Goal: Find specific page/section: Locate item on page

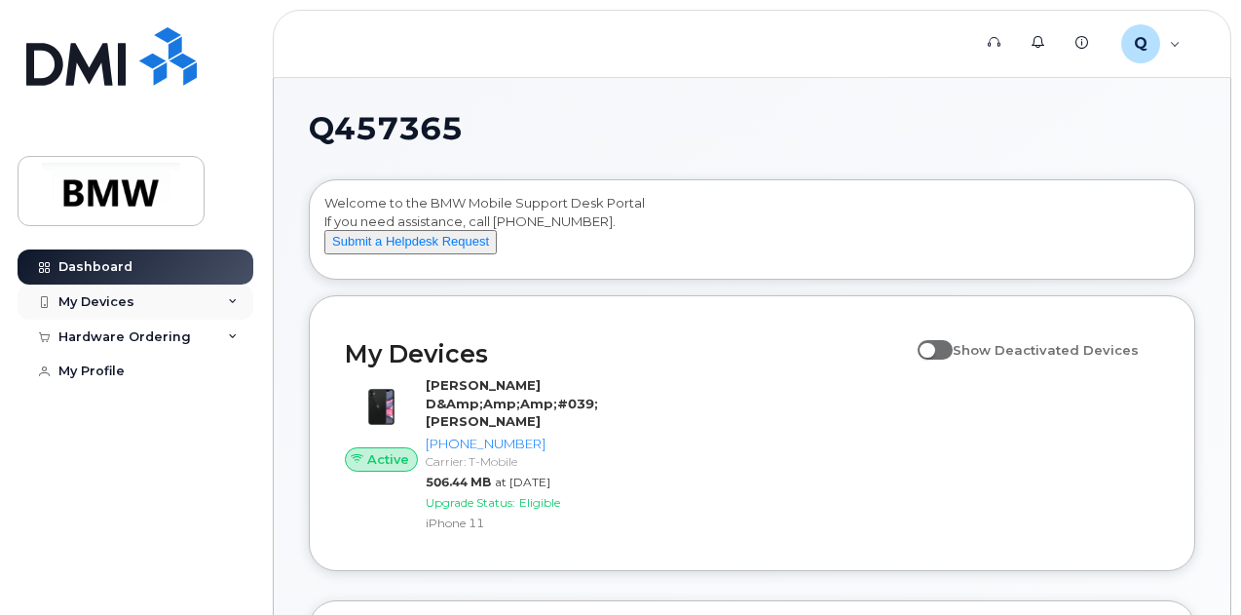
click at [228, 303] on icon at bounding box center [233, 302] width 10 height 10
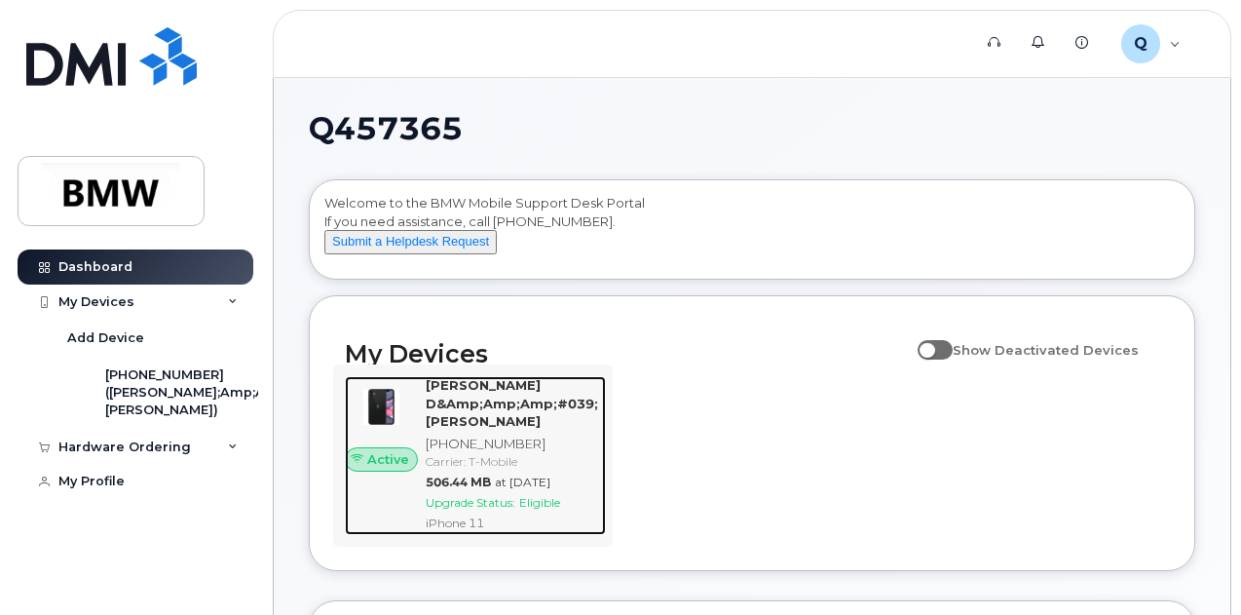
click at [442, 449] on div "[PHONE_NUMBER]" at bounding box center [512, 444] width 172 height 19
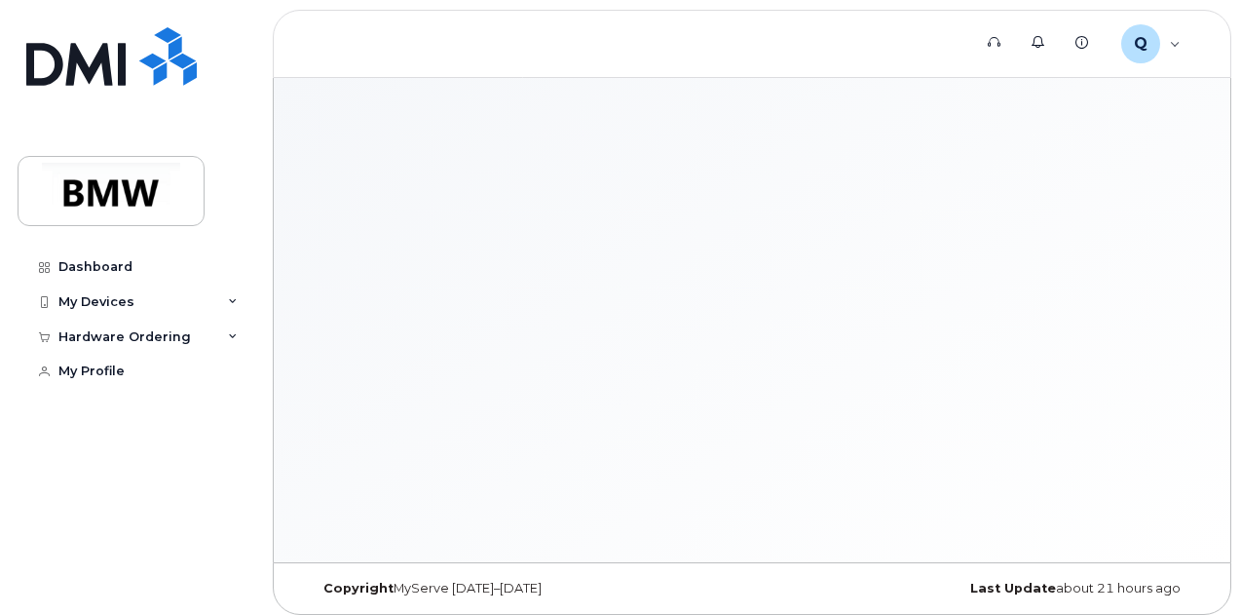
click at [366, 407] on div at bounding box center [752, 320] width 957 height 484
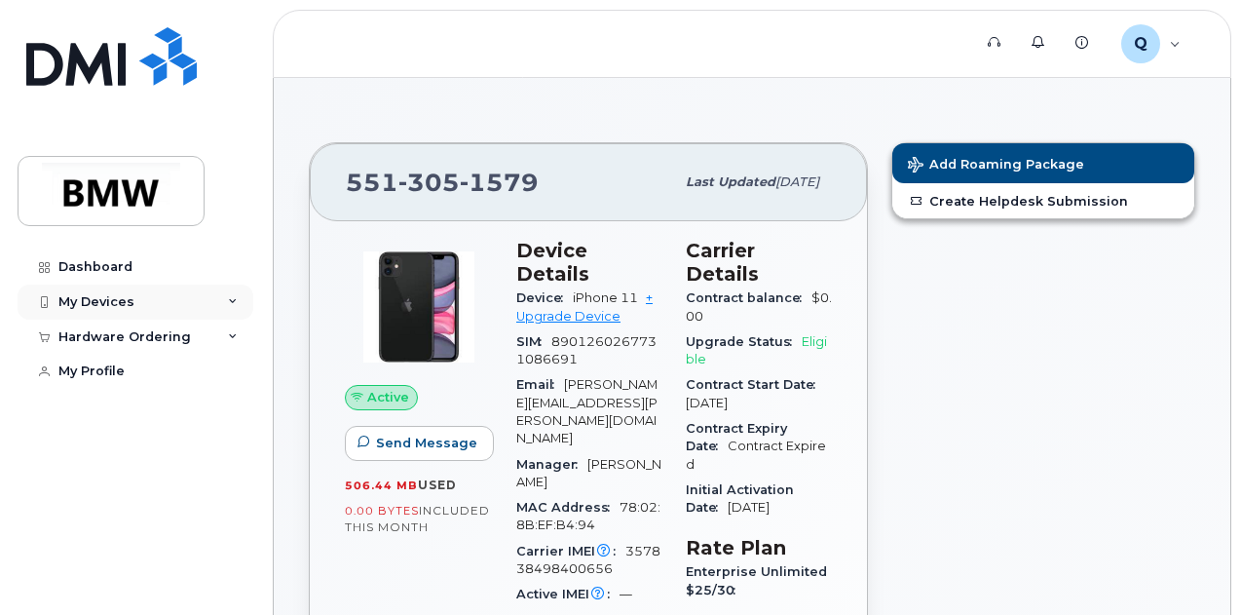
click at [230, 305] on icon at bounding box center [233, 302] width 10 height 10
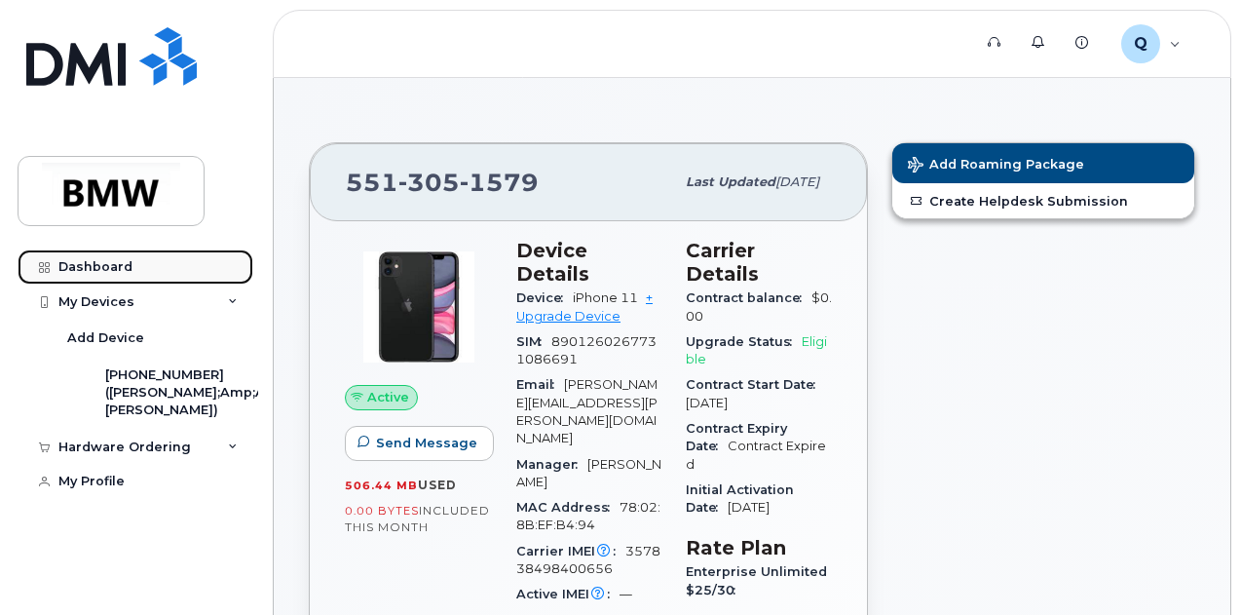
click at [109, 262] on div "Dashboard" at bounding box center [95, 267] width 74 height 16
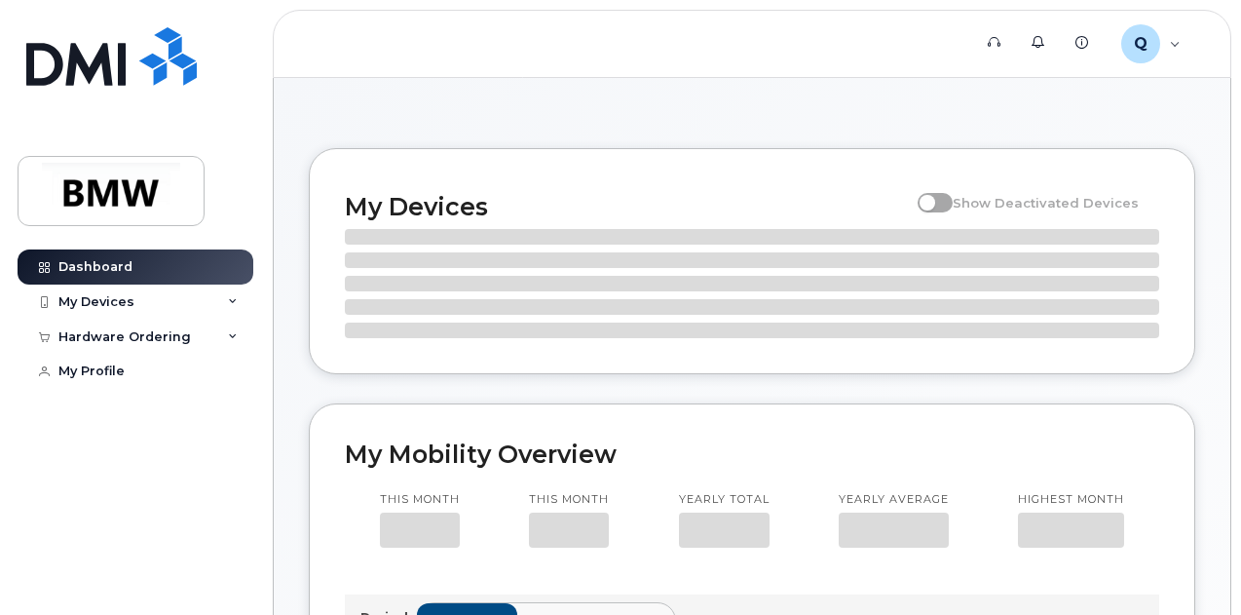
click at [107, 487] on div "Dashboard My Devices Add Device 551-305-1579 (Matthew D&Amp;Amp;Amp;#039;Ambros…" at bounding box center [138, 417] width 241 height 336
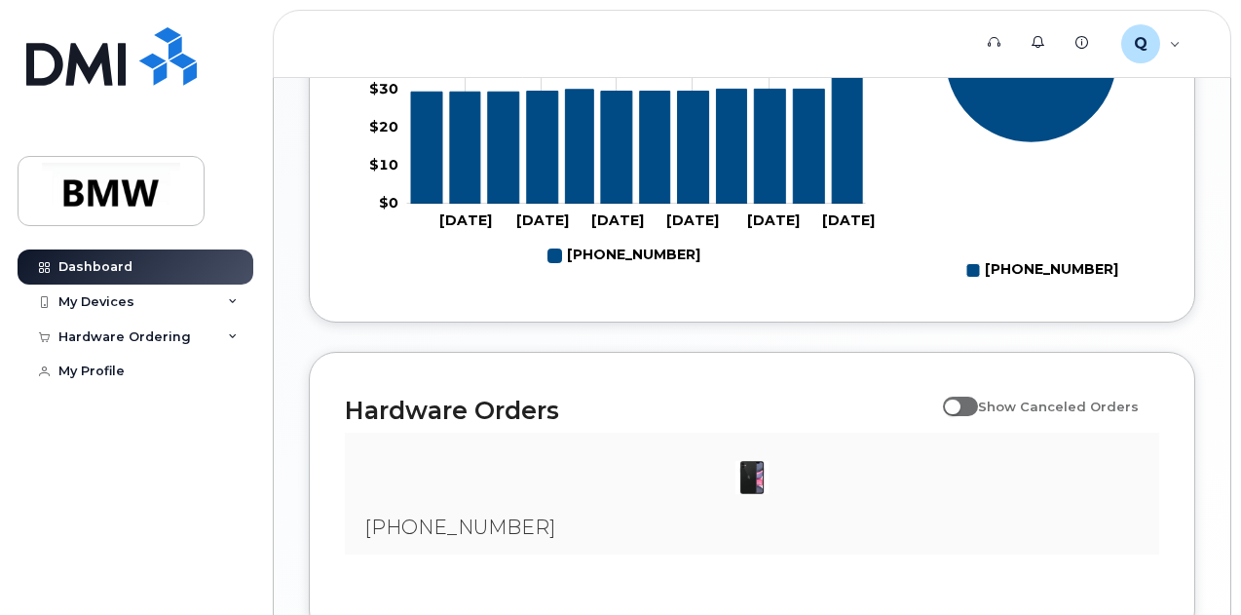
scroll to position [1148, 0]
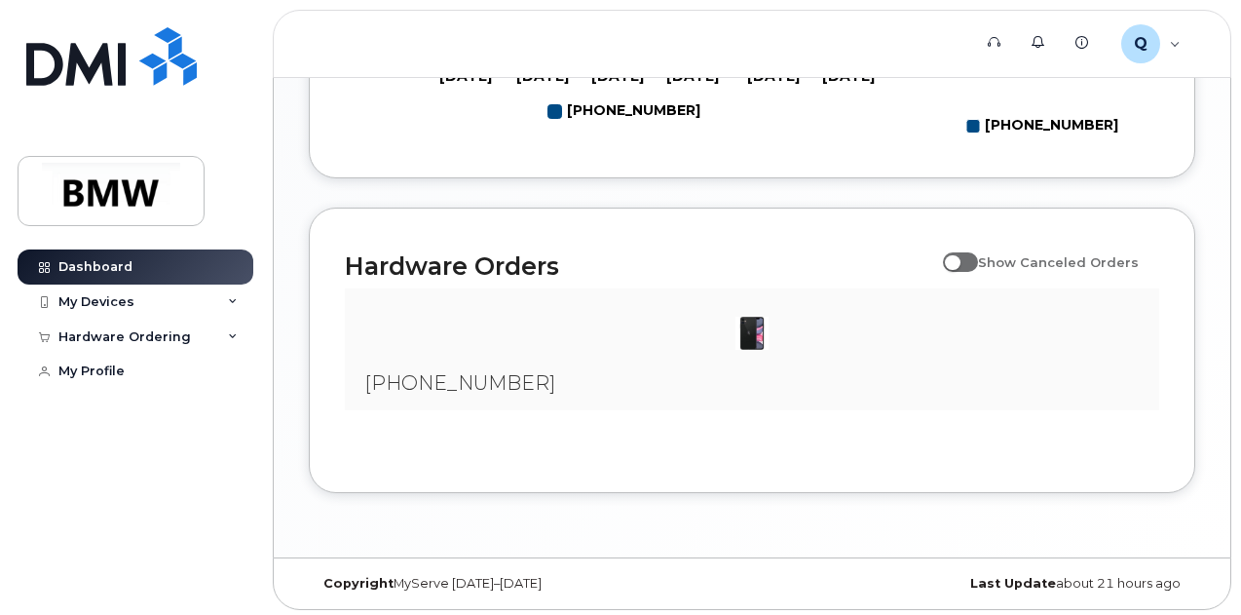
click at [598, 367] on div "[PHONE_NUMBER]" at bounding box center [752, 349] width 815 height 122
click at [780, 332] on div at bounding box center [752, 333] width 783 height 58
click at [742, 325] on img at bounding box center [752, 333] width 39 height 39
click at [741, 434] on div "551-305-1579 Showing 1 To 10 Of 40 Entries 1 2 3 4" at bounding box center [752, 372] width 815 height 169
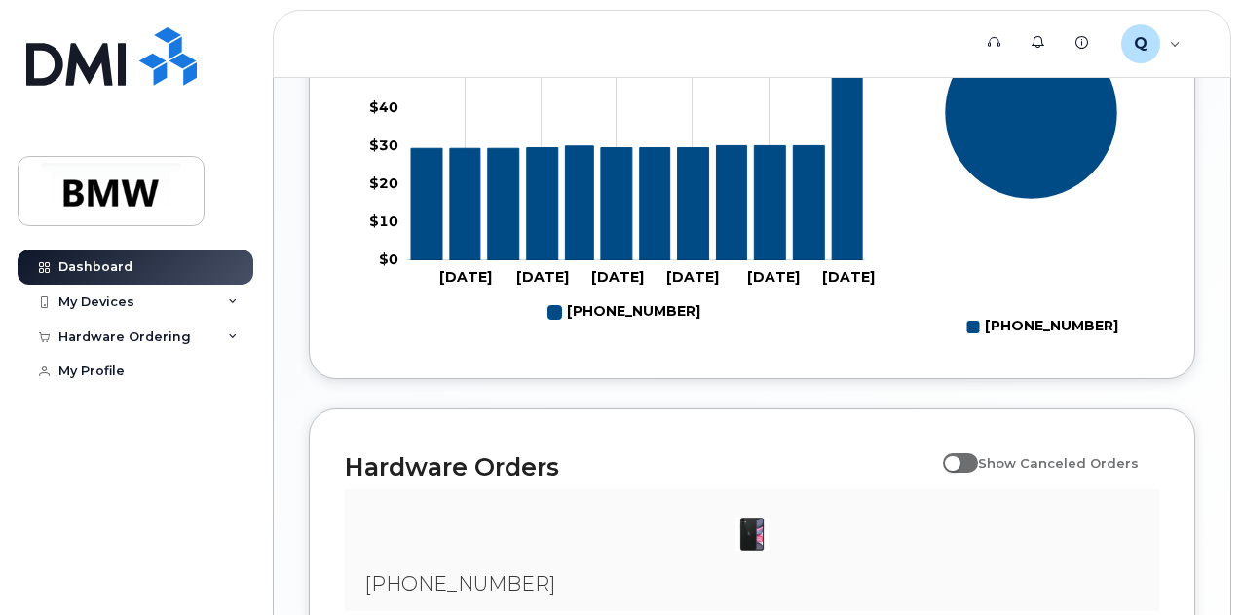
scroll to position [945, 0]
